Goal: Task Accomplishment & Management: Complete application form

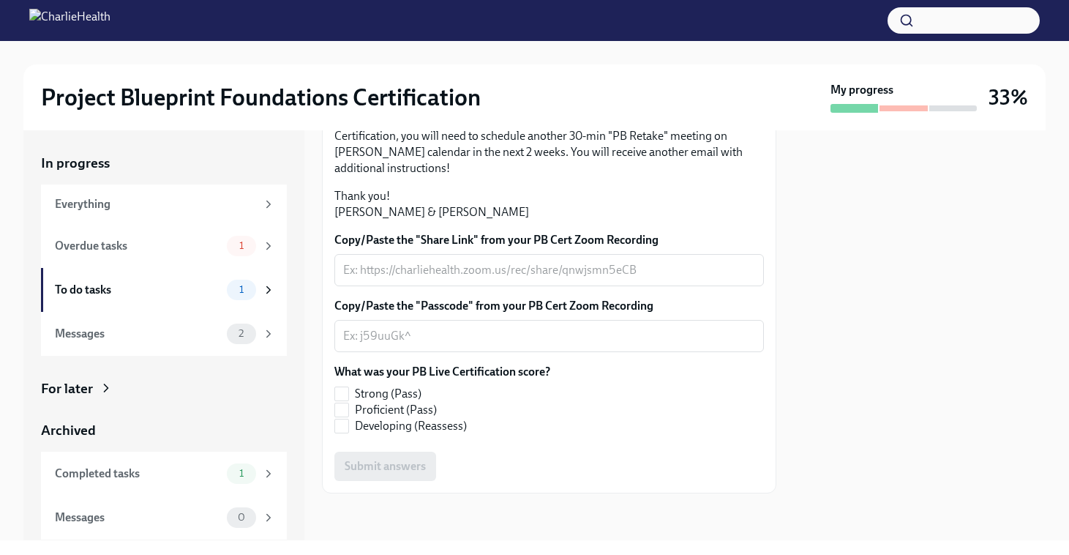
scroll to position [403, 0]
click at [399, 271] on textarea "Copy/Paste the "Share Link" from your PB Cert Zoom Recording" at bounding box center [549, 270] width 412 height 18
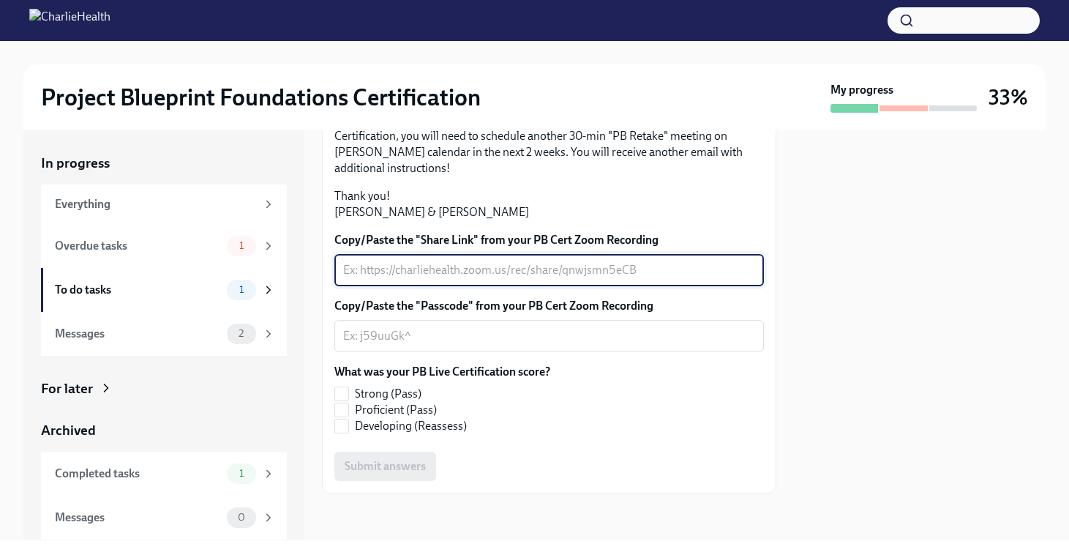
paste textarea "[URL][DOMAIN_NAME] Passcode: 4b7hm@VE"
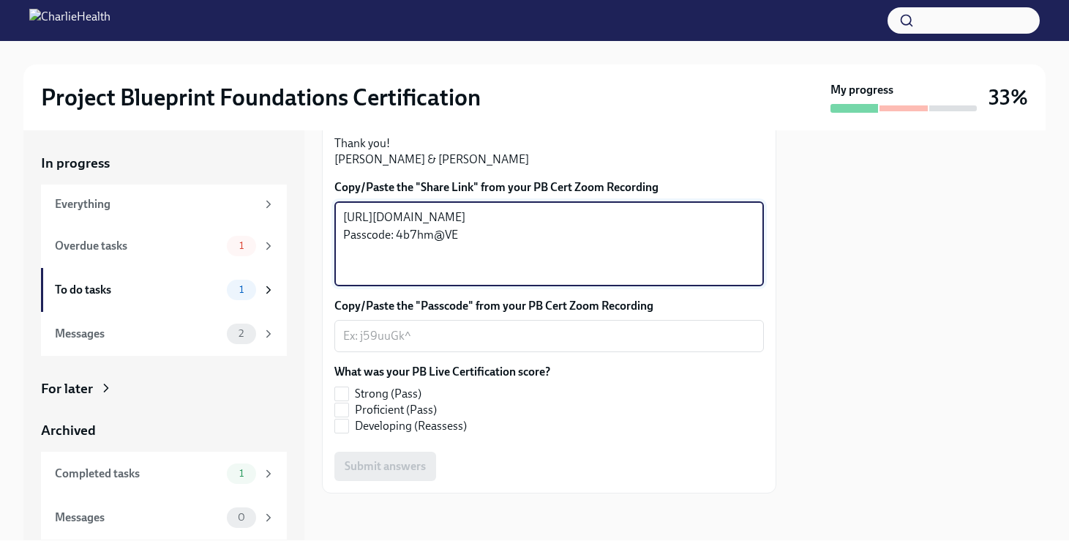
drag, startPoint x: 462, startPoint y: 322, endPoint x: 397, endPoint y: 324, distance: 64.4
click at [397, 279] on textarea "[URL][DOMAIN_NAME] Passcode: 4b7hm@VE" at bounding box center [549, 244] width 412 height 70
type textarea "[URL][DOMAIN_NAME] Passcode: 4b7hm@VE"
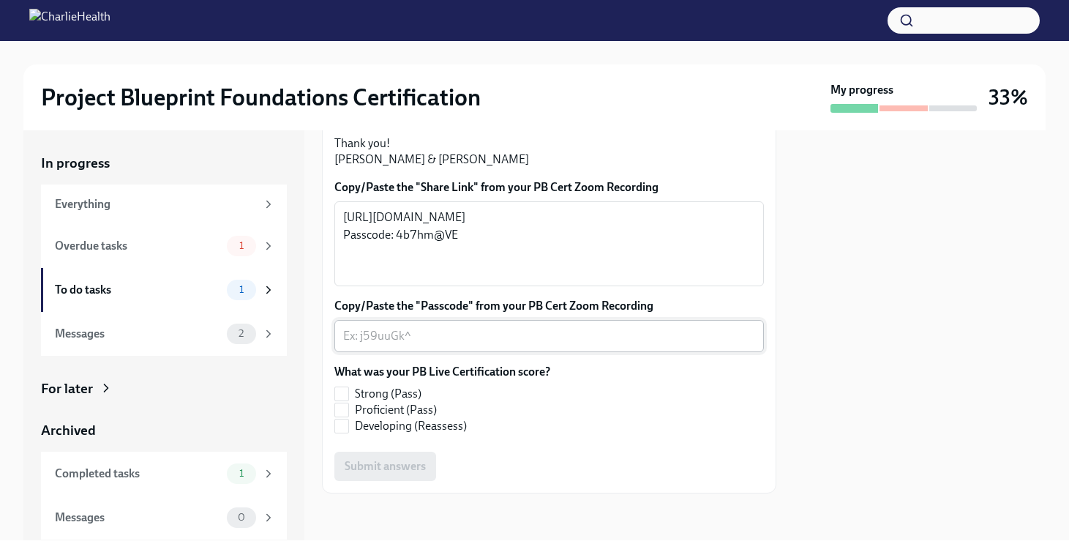
click at [379, 352] on div "x ​" at bounding box center [548, 336] width 429 height 32
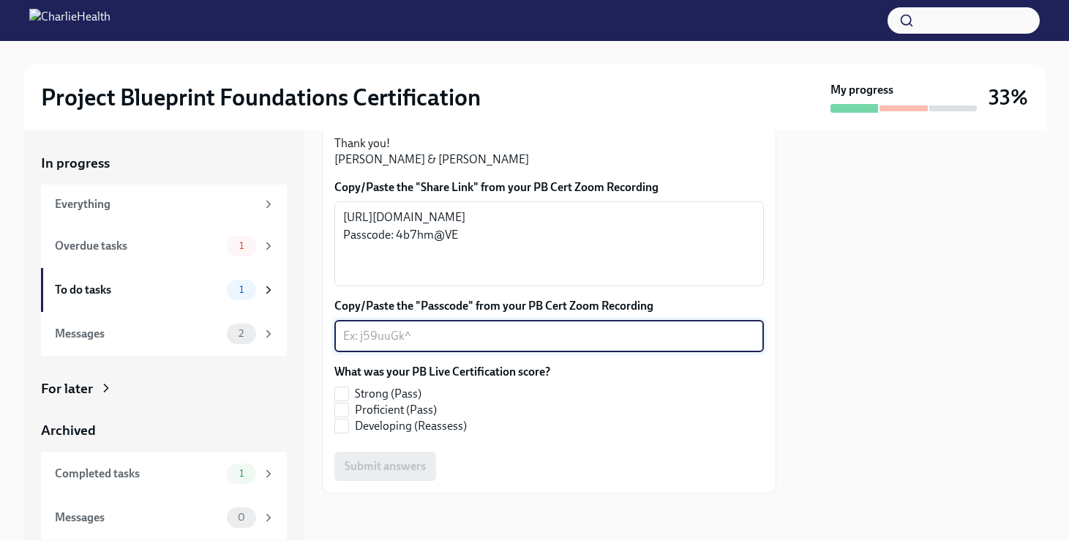
paste textarea "4b7hm@VE"
type textarea "4b7hm@VE"
click at [476, 279] on textarea "[URL][DOMAIN_NAME] Passcode: 4b7hm@VE" at bounding box center [549, 244] width 412 height 70
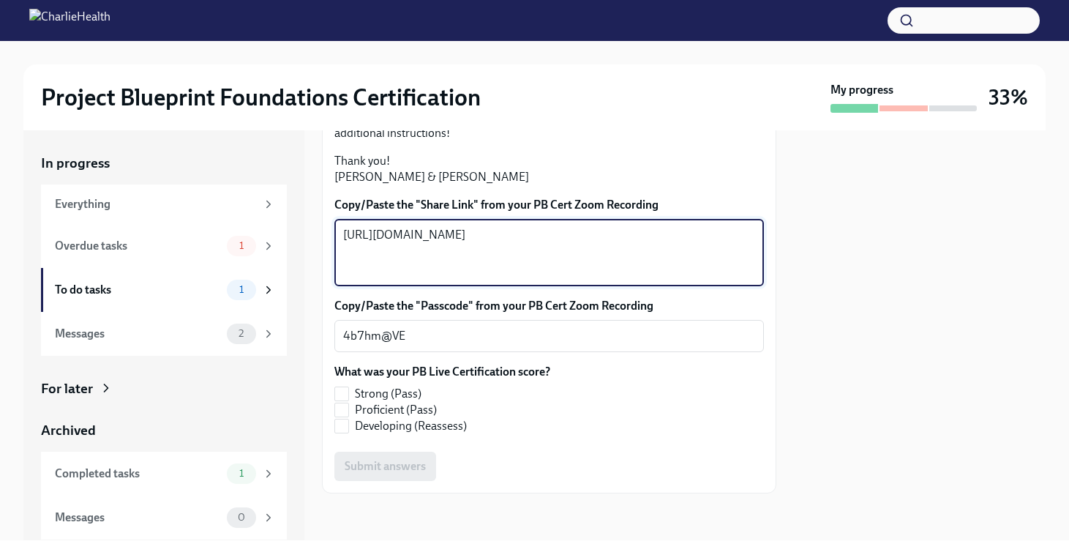
scroll to position [438, 0]
type textarea "[URL][DOMAIN_NAME]"
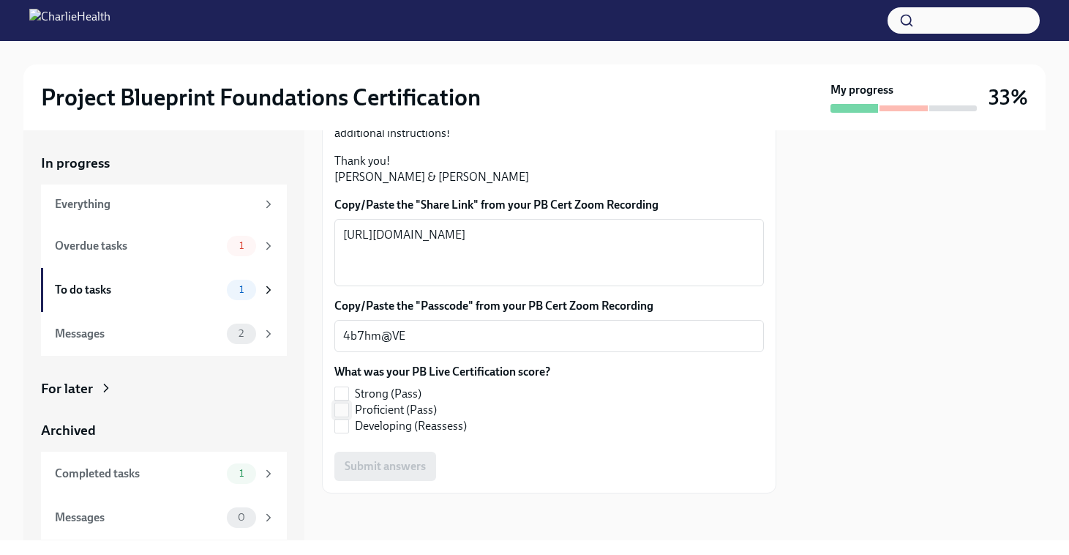
click at [345, 408] on input "Proficient (Pass)" at bounding box center [341, 409] width 13 height 13
checkbox input "true"
click at [420, 462] on span "Submit answers" at bounding box center [385, 466] width 81 height 15
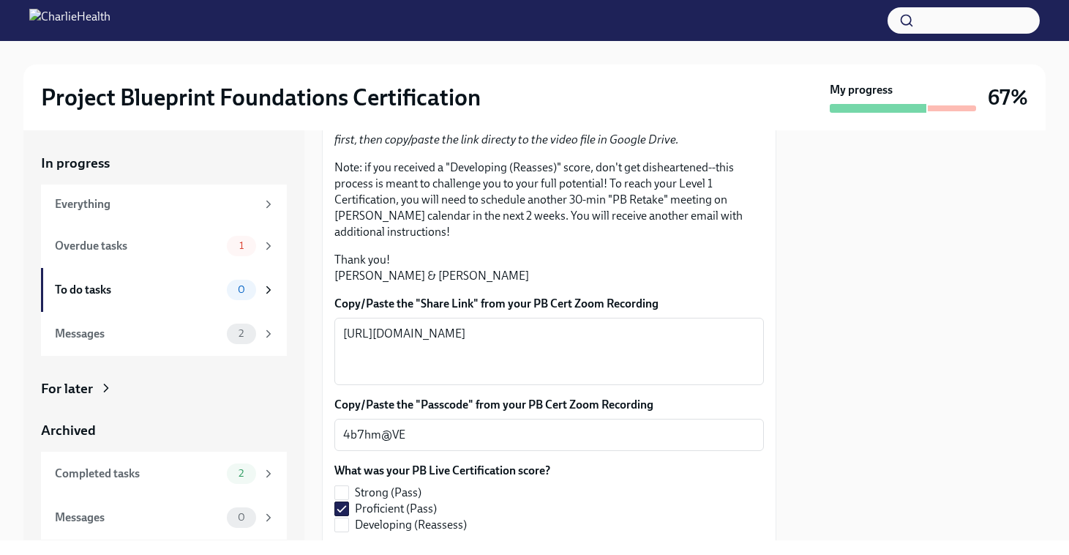
scroll to position [173, 0]
